Goal: Transaction & Acquisition: Purchase product/service

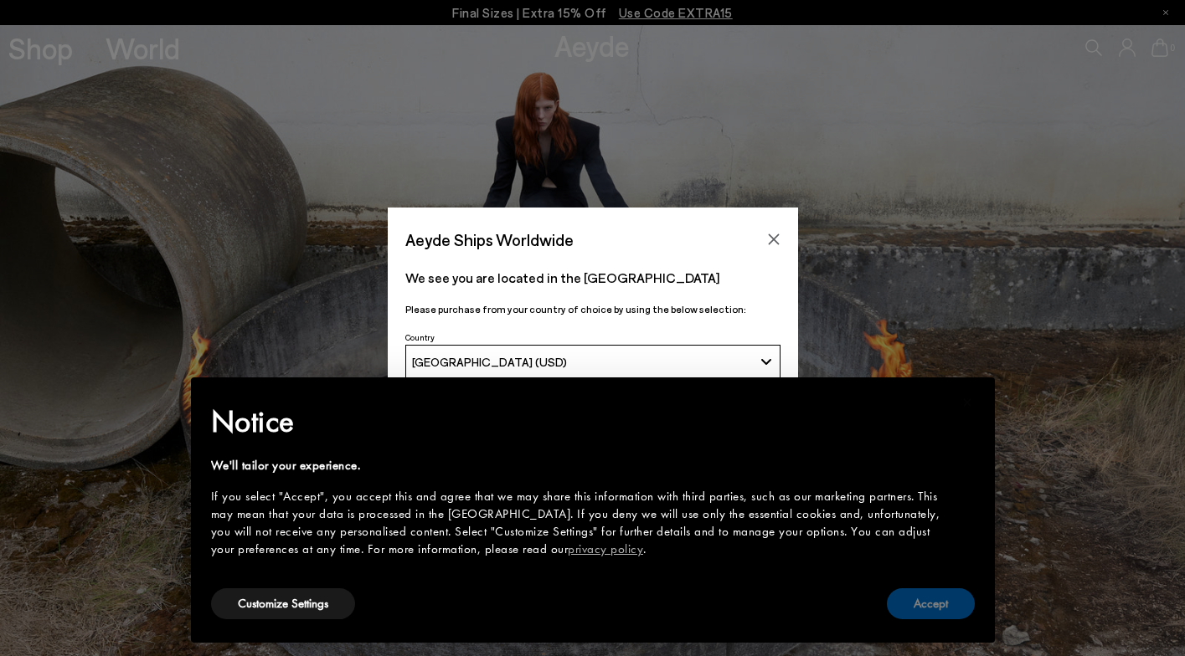
click at [918, 594] on button "Accept" at bounding box center [931, 604] width 88 height 31
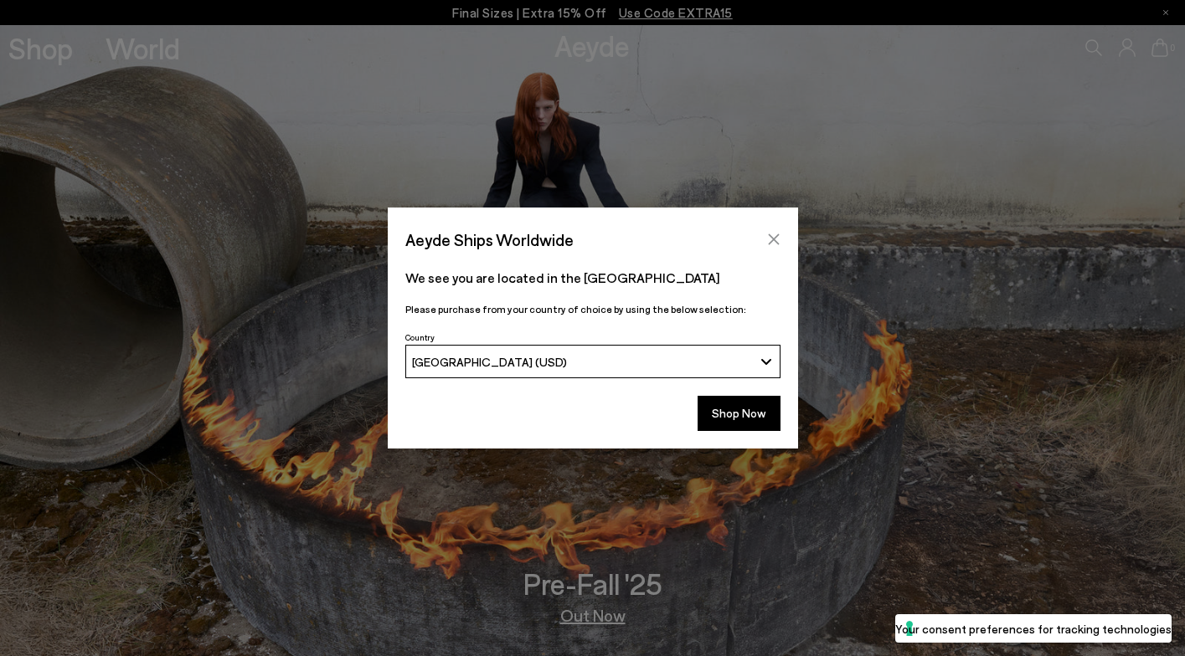
click at [776, 240] on icon "Close" at bounding box center [773, 239] width 13 height 13
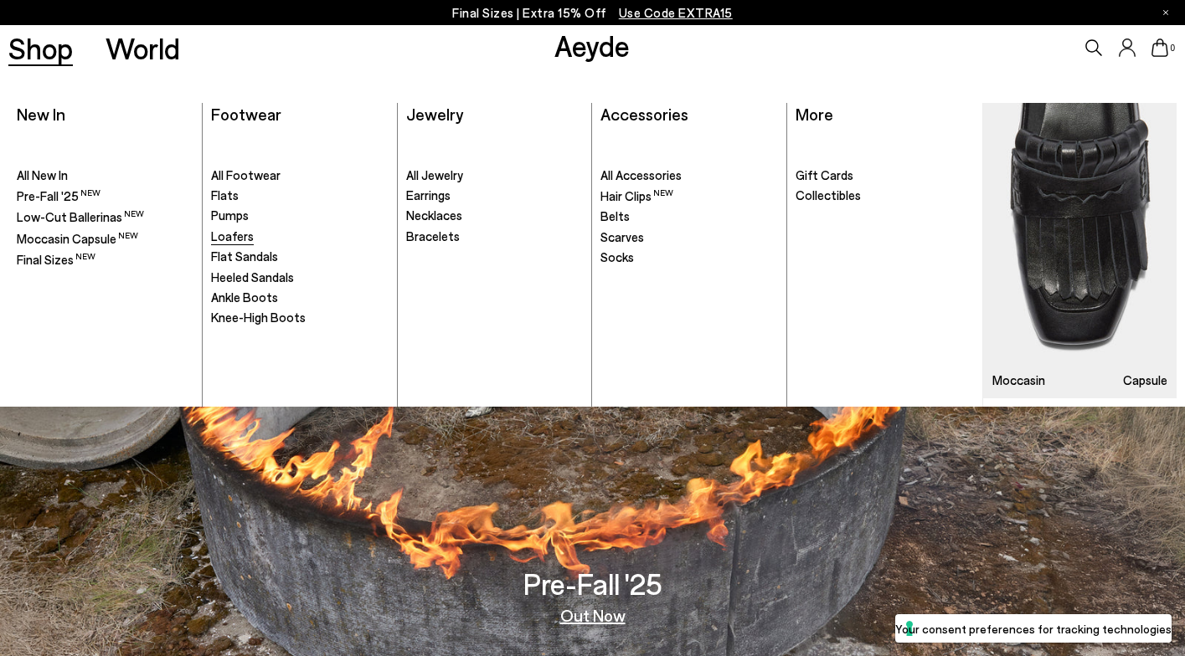
click at [243, 238] on span "Loafers" at bounding box center [232, 236] width 43 height 15
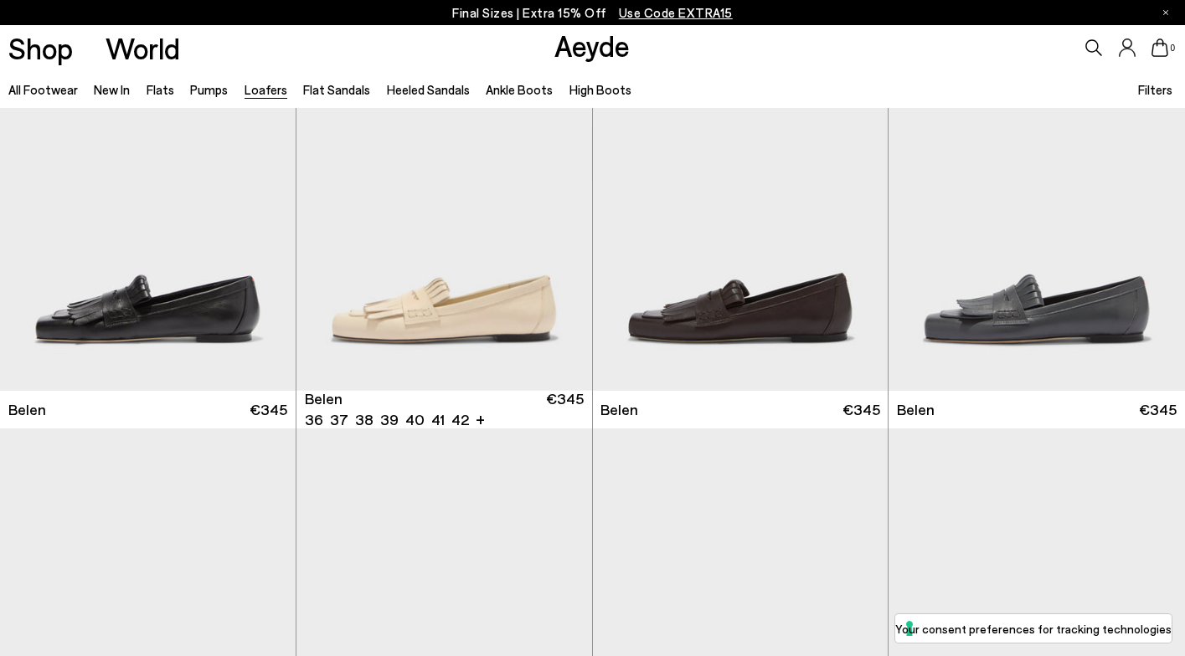
scroll to position [104, 0]
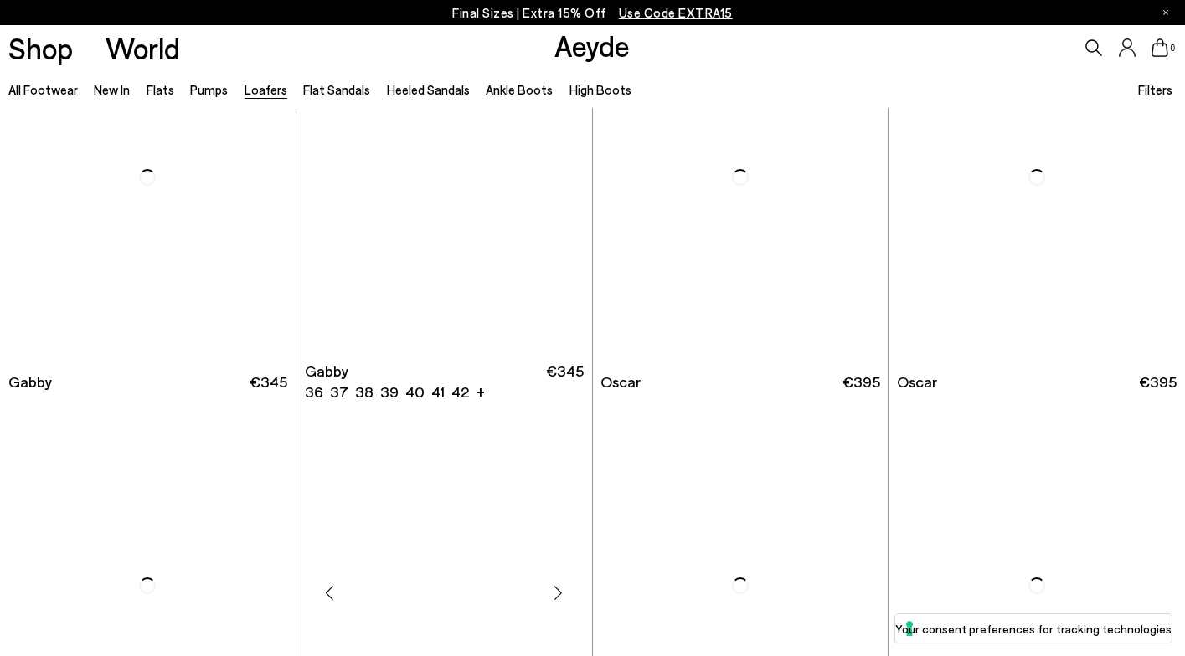
scroll to position [2099, 0]
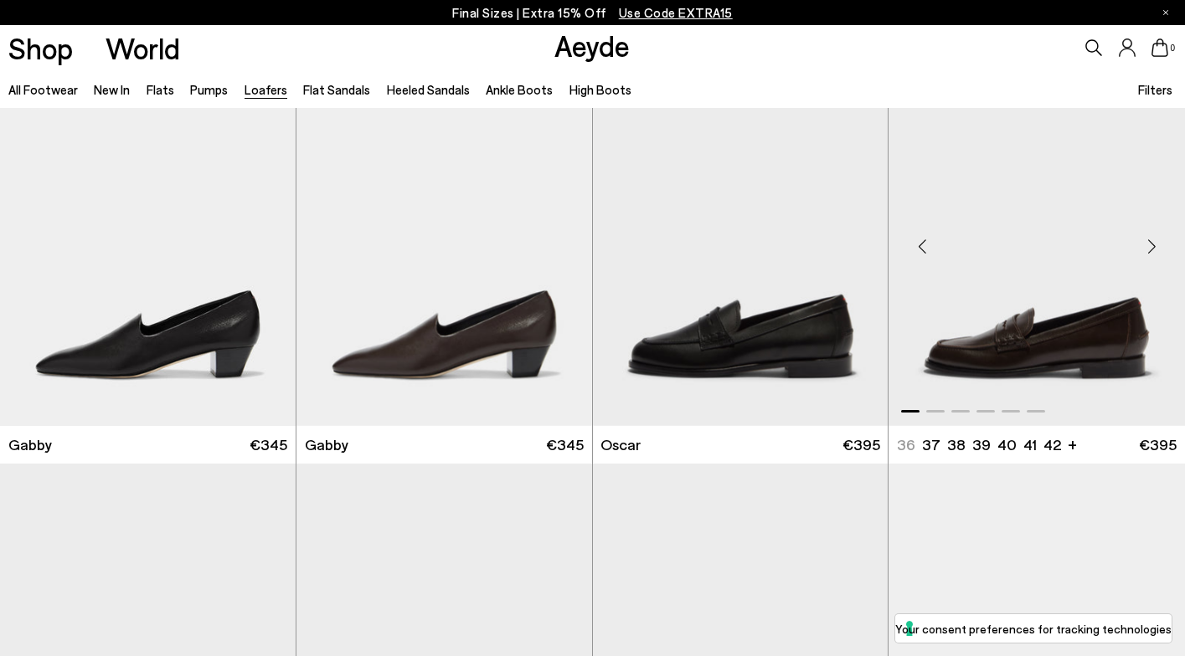
click at [992, 336] on img "1 / 6" at bounding box center [1036, 240] width 296 height 372
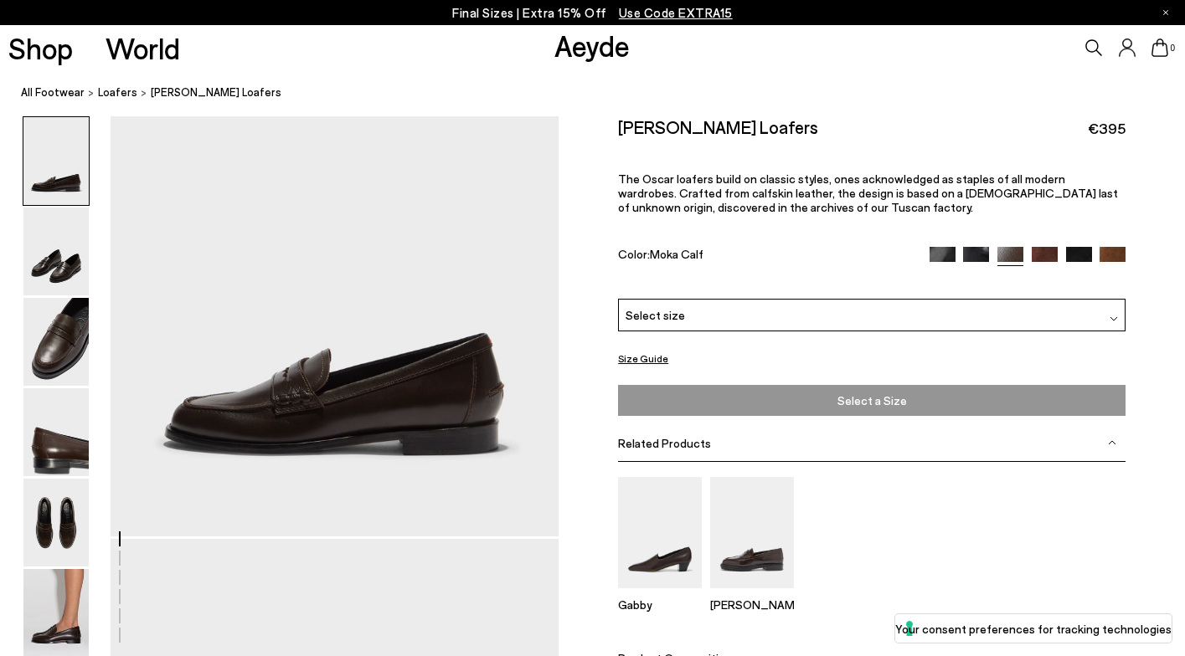
scroll to position [116, 0]
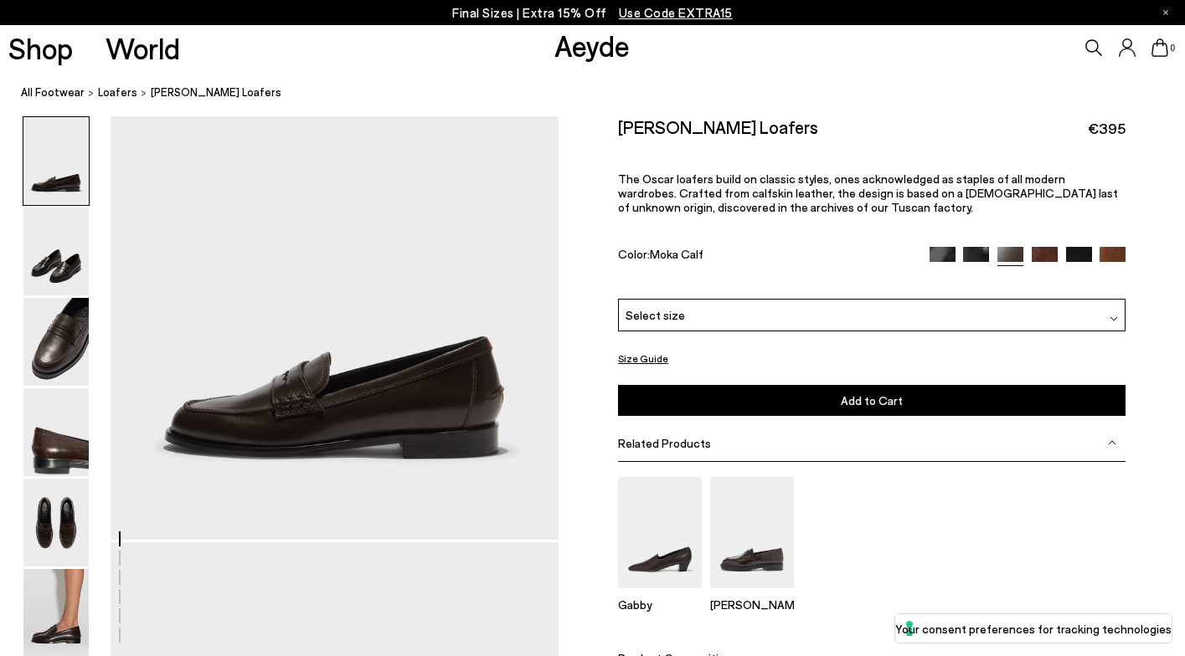
click at [866, 299] on div "Select size" at bounding box center [871, 315] width 507 height 33
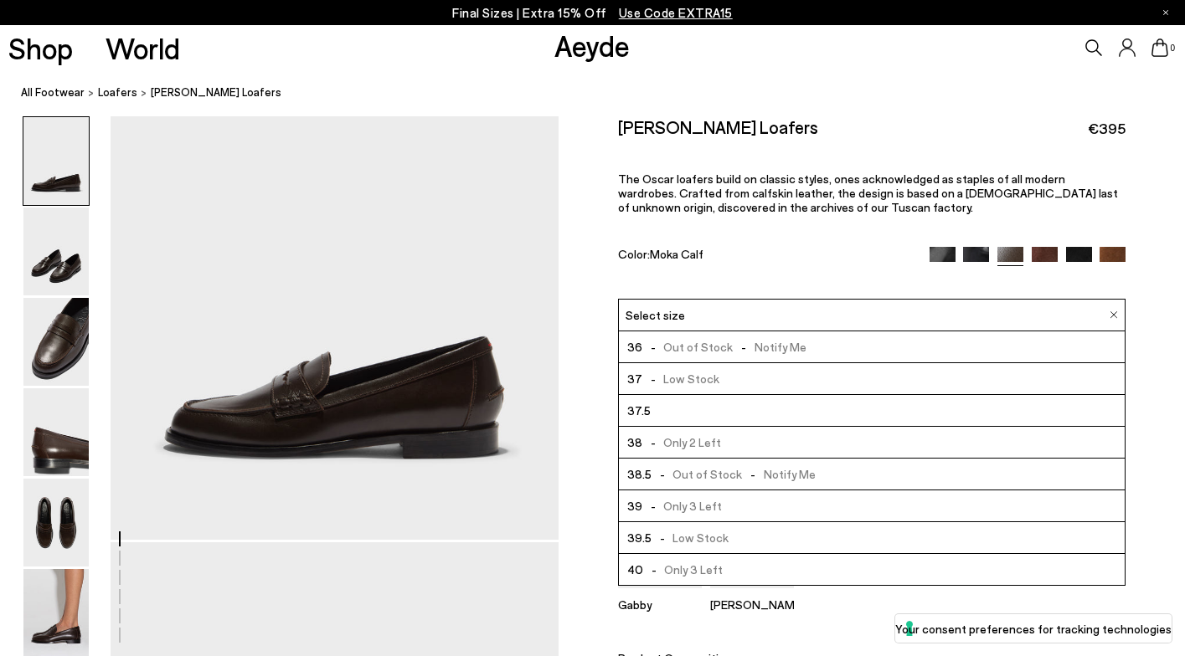
click at [725, 363] on li "37 - Low Stock" at bounding box center [872, 379] width 506 height 32
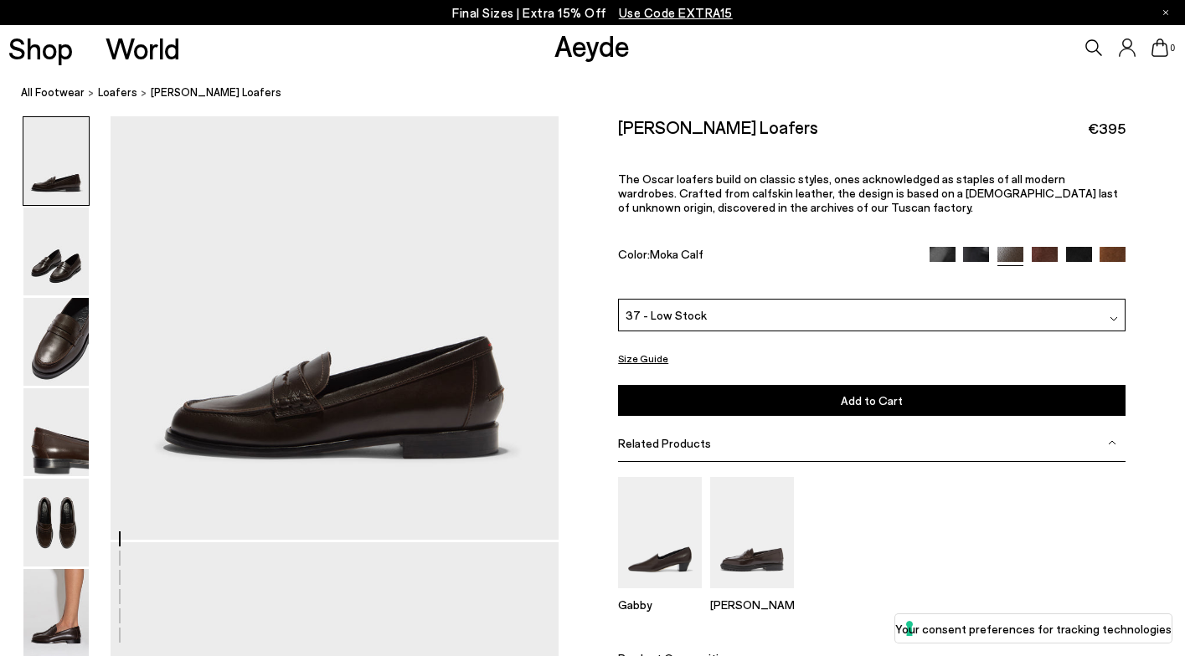
click at [654, 348] on button "Size Guide" at bounding box center [643, 358] width 50 height 21
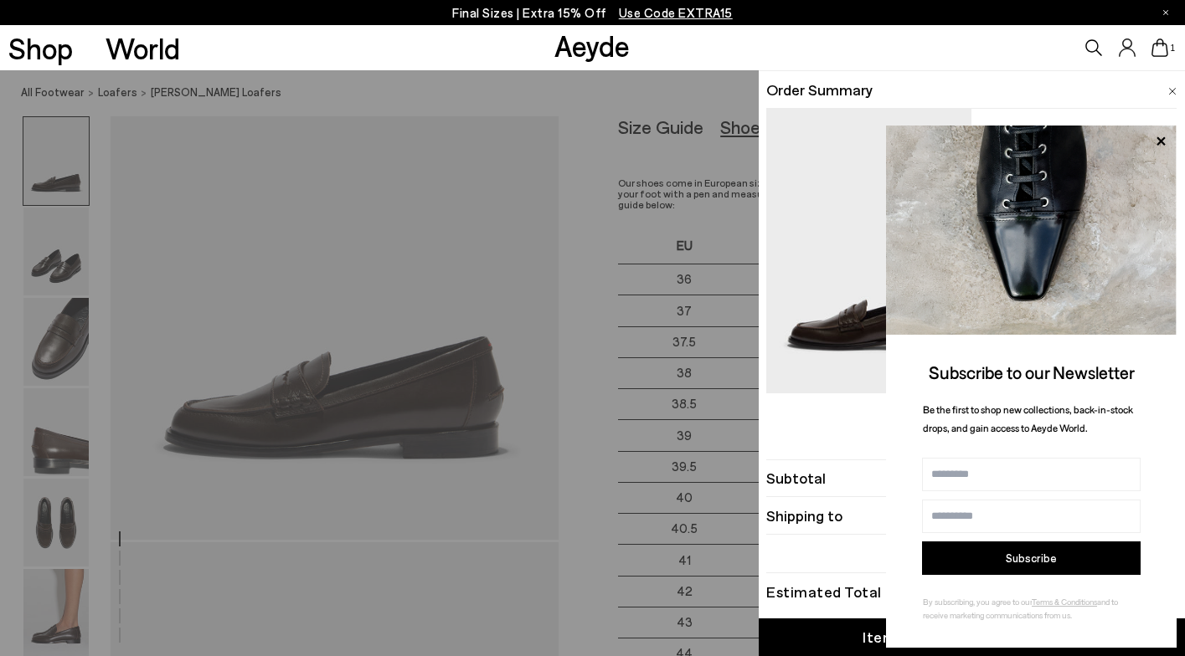
click at [705, 306] on div "Quick Add Color Size View Details Order Summary Oscar leather loafers Size 37 O…" at bounding box center [592, 363] width 1185 height 586
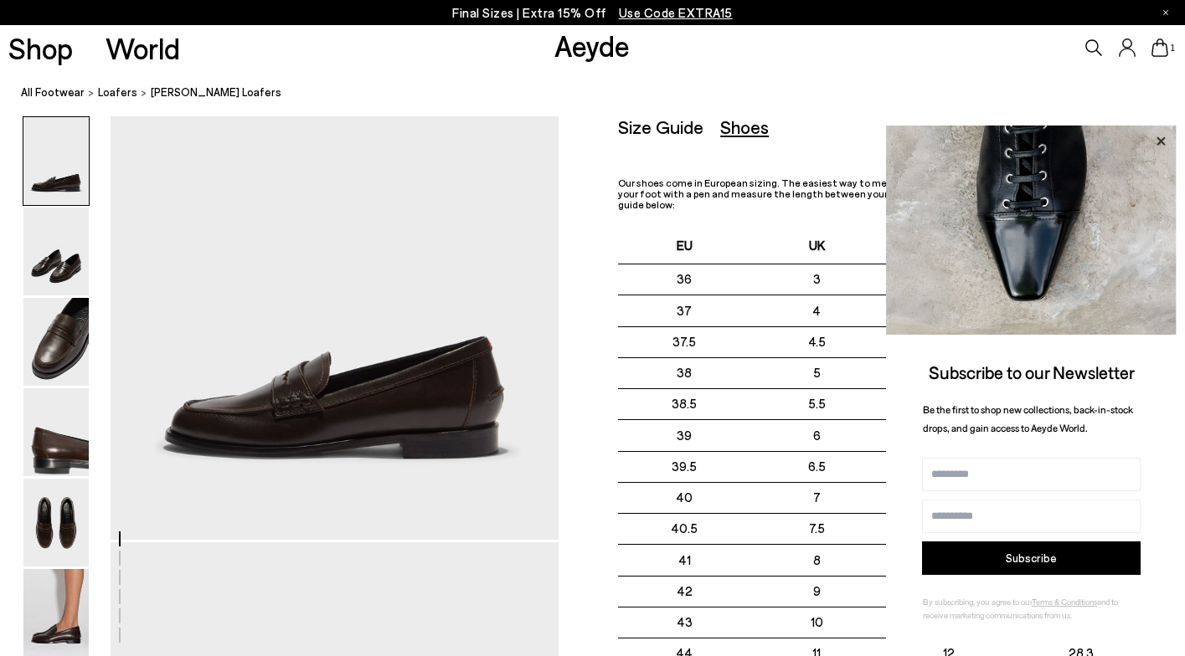
click at [1159, 137] on icon at bounding box center [1160, 140] width 8 height 8
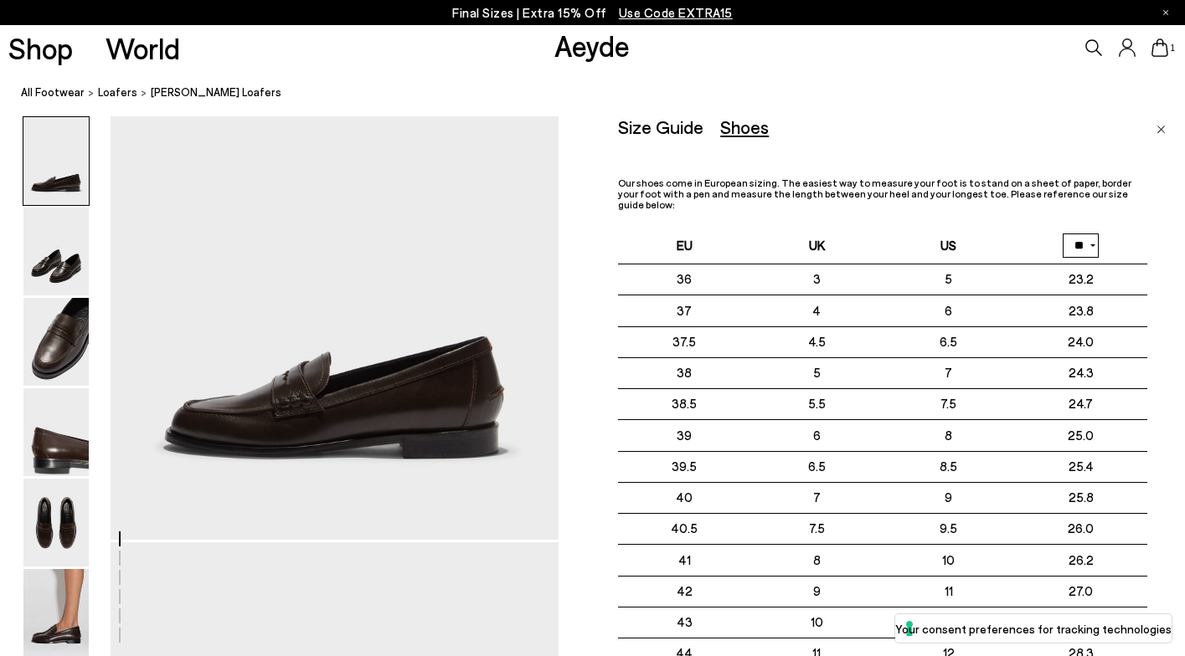
click at [1160, 123] on link "Close" at bounding box center [1160, 126] width 9 height 20
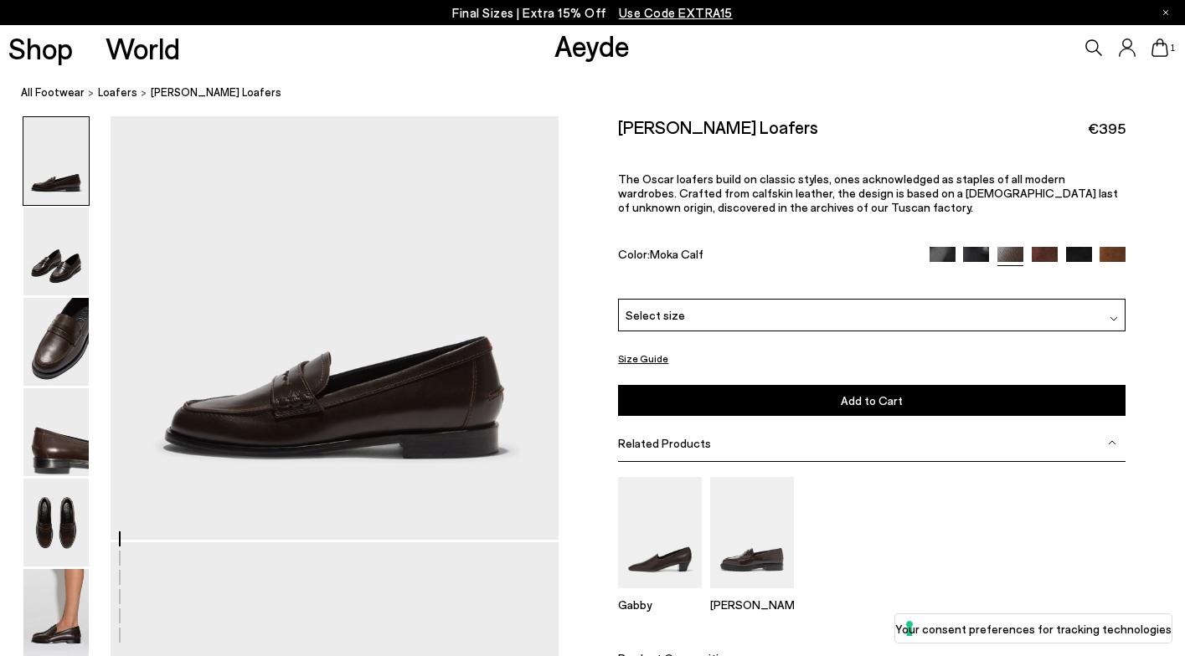
click at [784, 299] on div "Select size" at bounding box center [871, 315] width 507 height 33
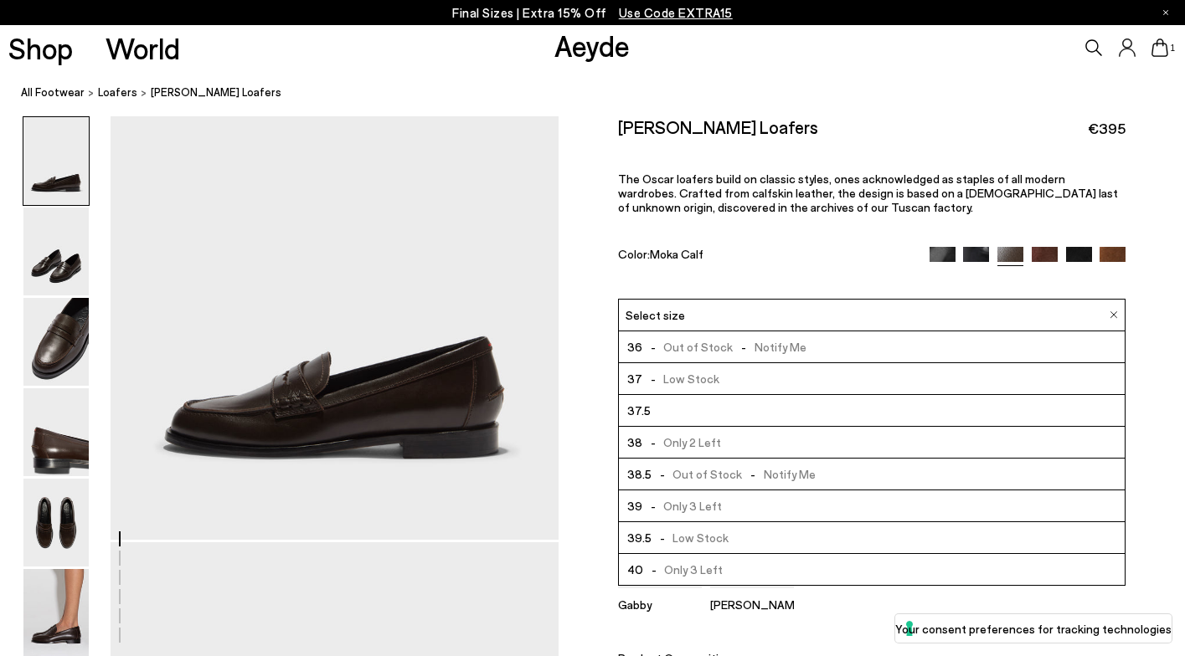
click at [722, 395] on li "37.5" at bounding box center [872, 411] width 506 height 32
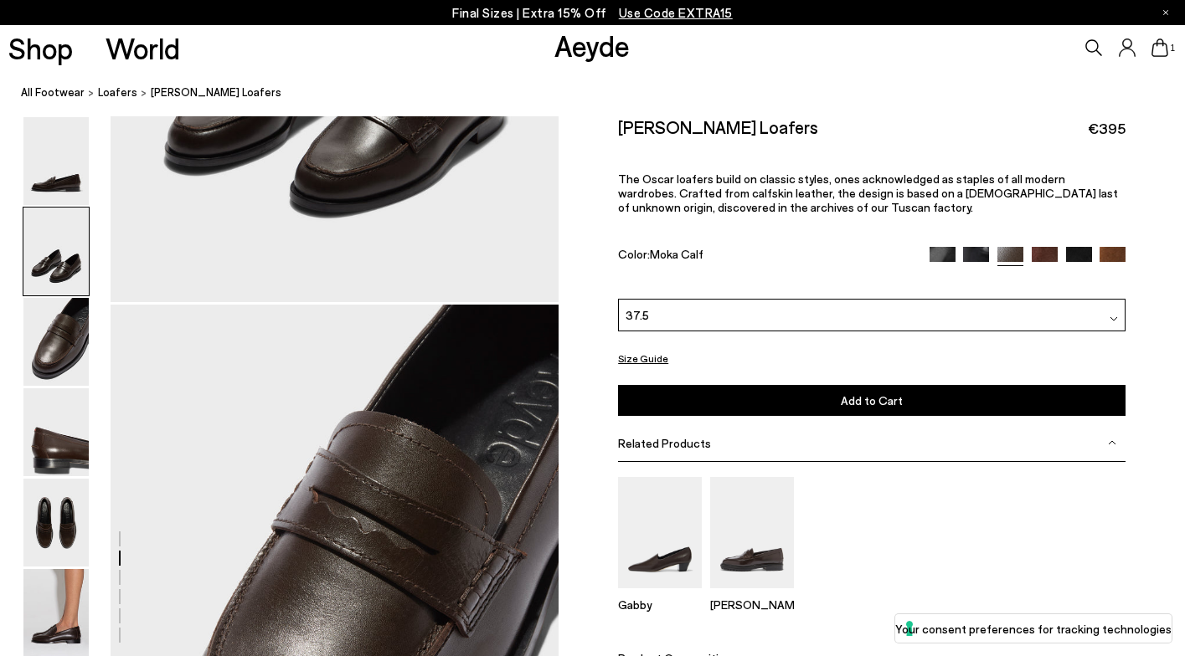
scroll to position [882, 0]
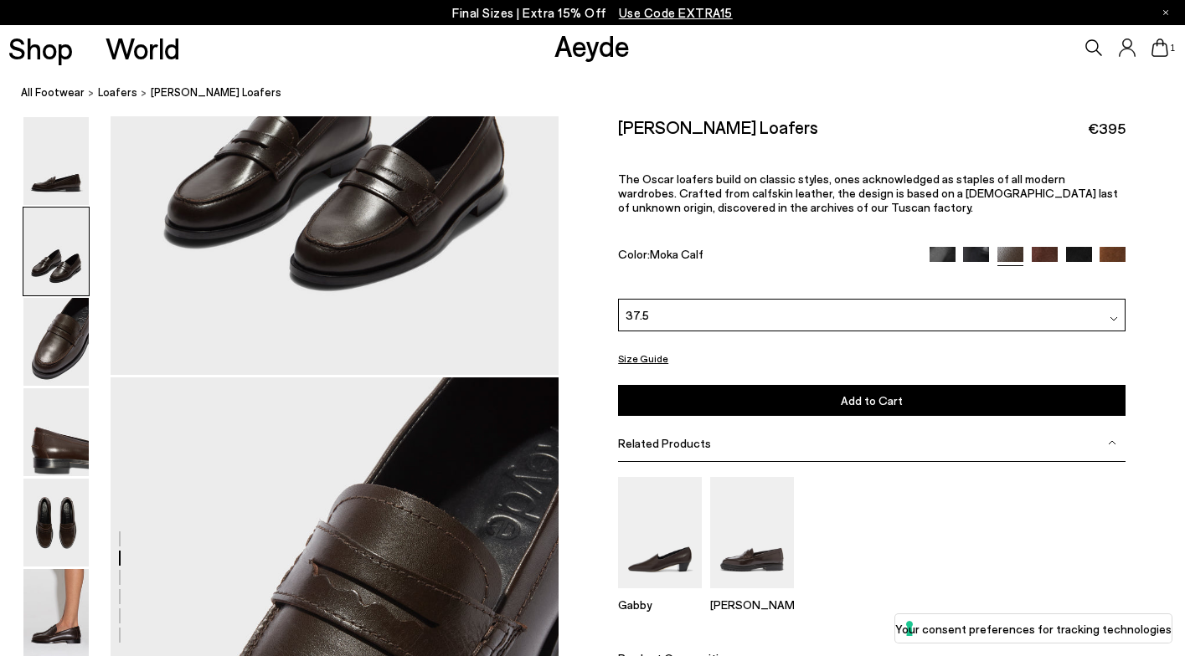
click at [764, 385] on button "Add to Cart Select a Size First" at bounding box center [871, 400] width 507 height 31
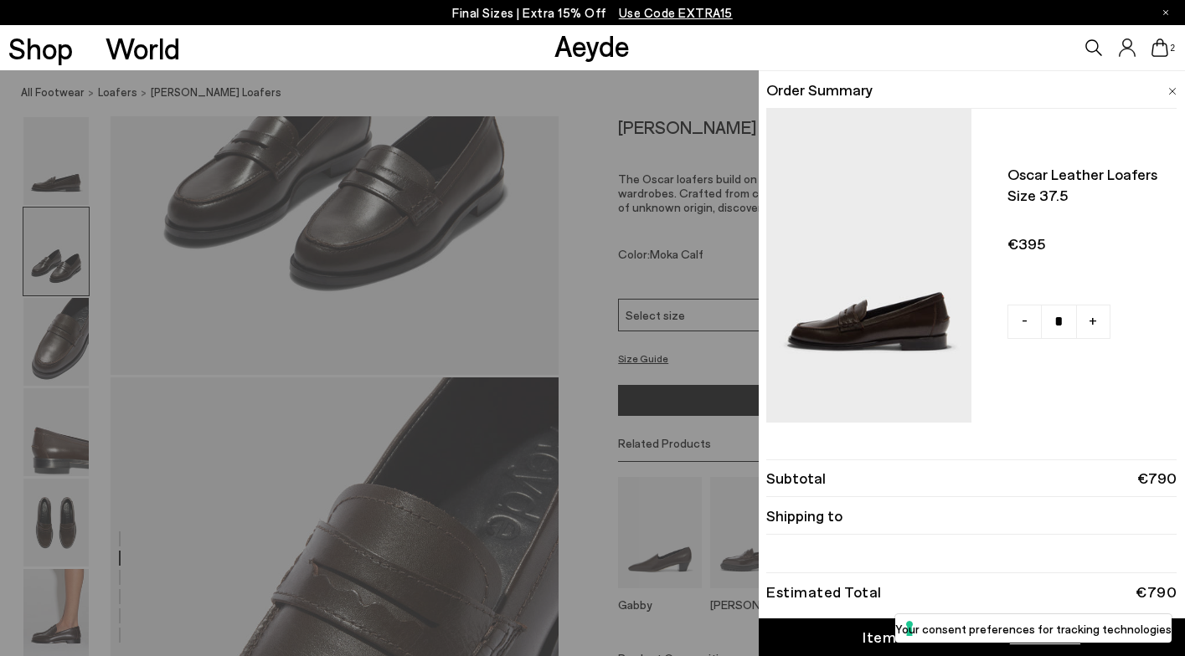
click at [541, 86] on div "Quick Add Color Size View Details Order Summary Oscar leather loafers Size 37.5…" at bounding box center [592, 363] width 1185 height 586
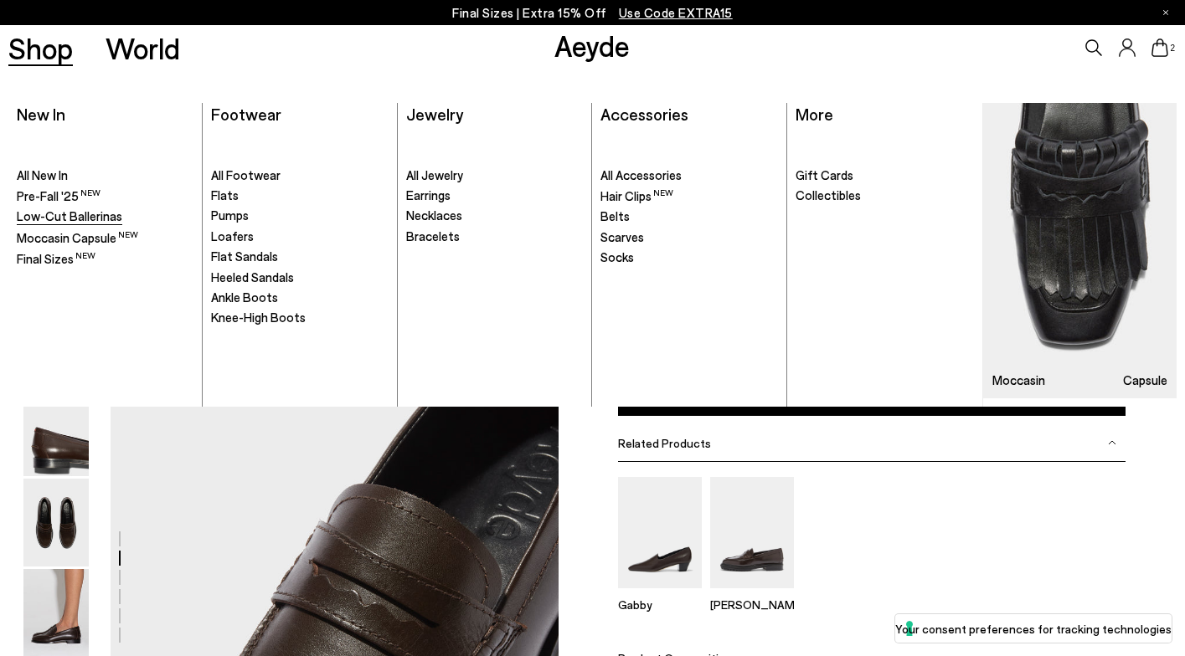
click at [71, 211] on span "Low-Cut Ballerinas" at bounding box center [69, 215] width 105 height 15
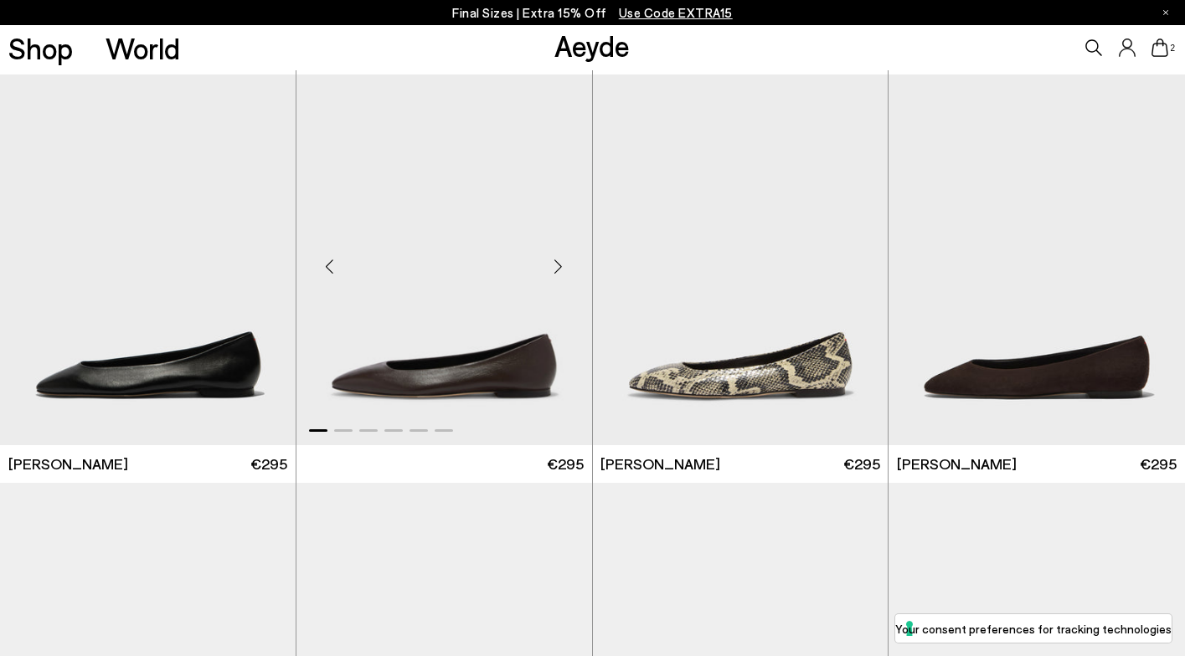
scroll to position [1372, 0]
